Goal: Navigation & Orientation: Find specific page/section

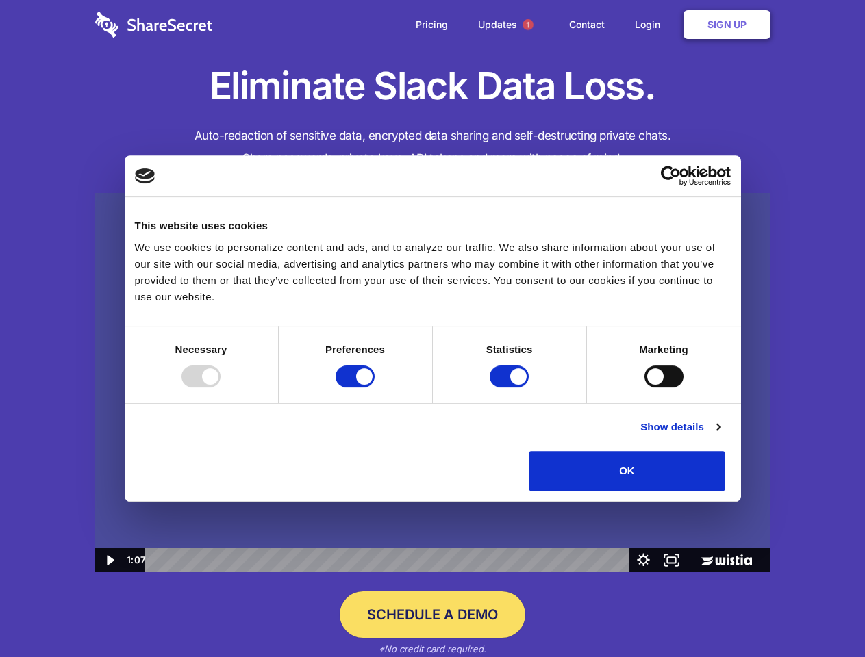
click at [432, 329] on img at bounding box center [432, 383] width 675 height 380
click at [221, 388] on div at bounding box center [200, 377] width 39 height 22
click at [375, 388] on input "Preferences" at bounding box center [355, 377] width 39 height 22
checkbox input "false"
click at [511, 388] on input "Statistics" at bounding box center [509, 377] width 39 height 22
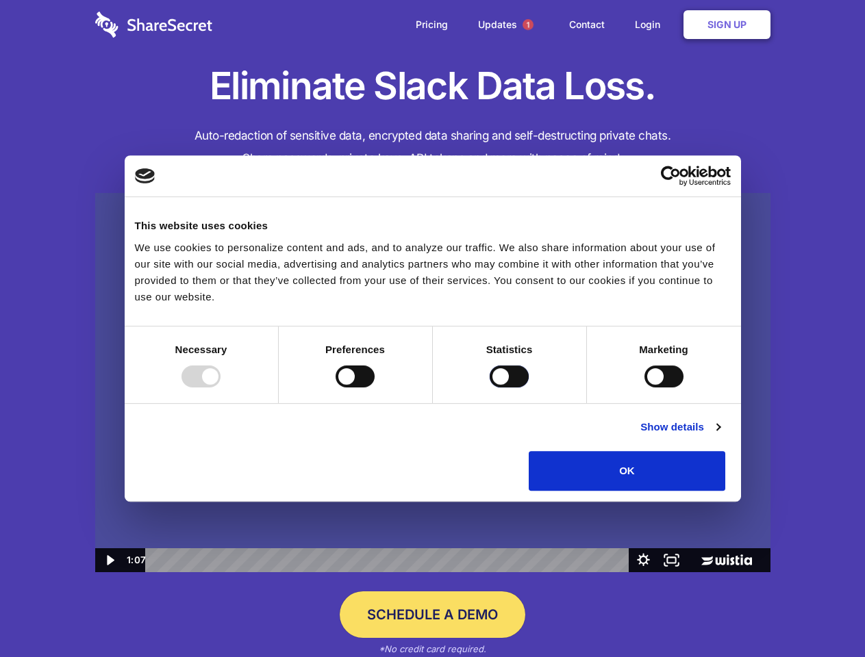
checkbox input "false"
click at [644, 388] on input "Marketing" at bounding box center [663, 377] width 39 height 22
checkbox input "true"
click at [720, 436] on link "Show details" at bounding box center [679, 427] width 79 height 16
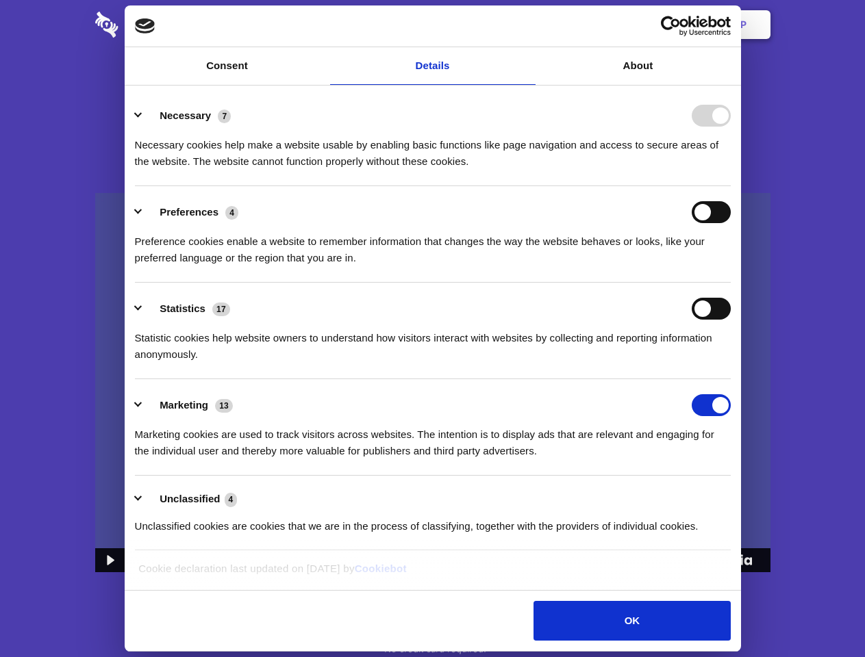
click at [731, 170] on div "Necessary cookies help make a website usable by enabling basic functions like p…" at bounding box center [433, 148] width 596 height 43
click at [527, 25] on span "1" at bounding box center [528, 24] width 11 height 11
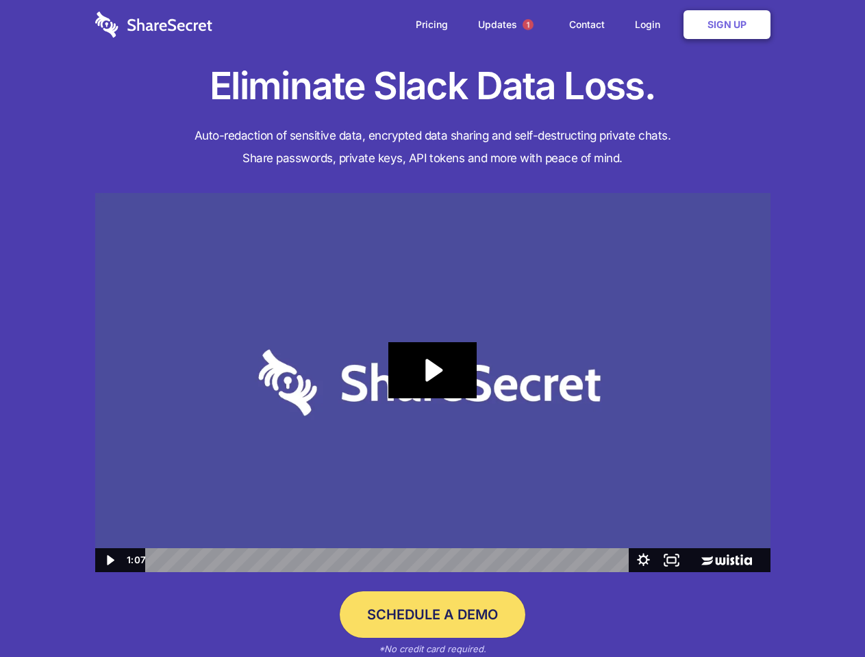
click at [433, 383] on icon "Play Video: Sharesecret Slack Extension" at bounding box center [432, 370] width 88 height 56
